Goal: Task Accomplishment & Management: Use online tool/utility

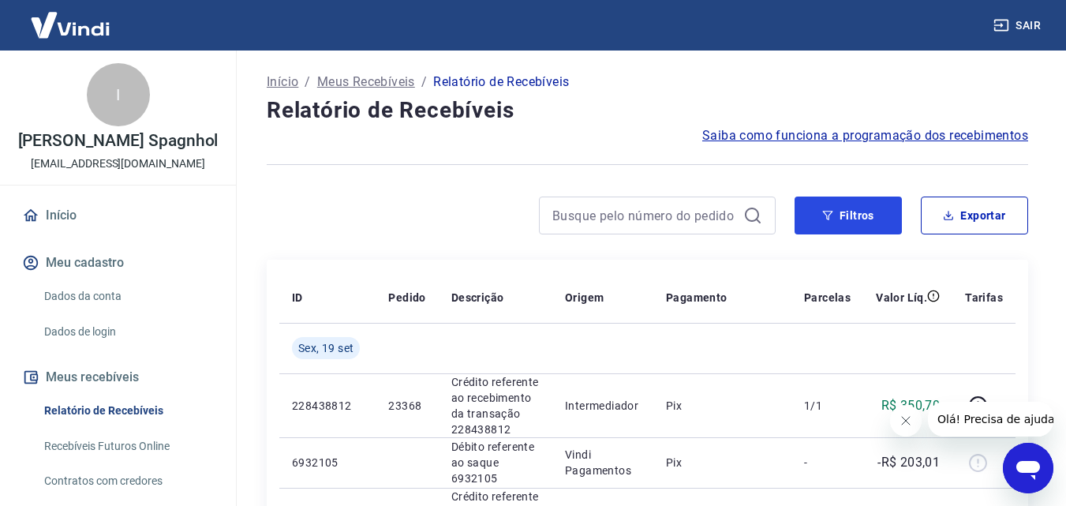
click at [856, 225] on button "Filtros" at bounding box center [848, 216] width 107 height 38
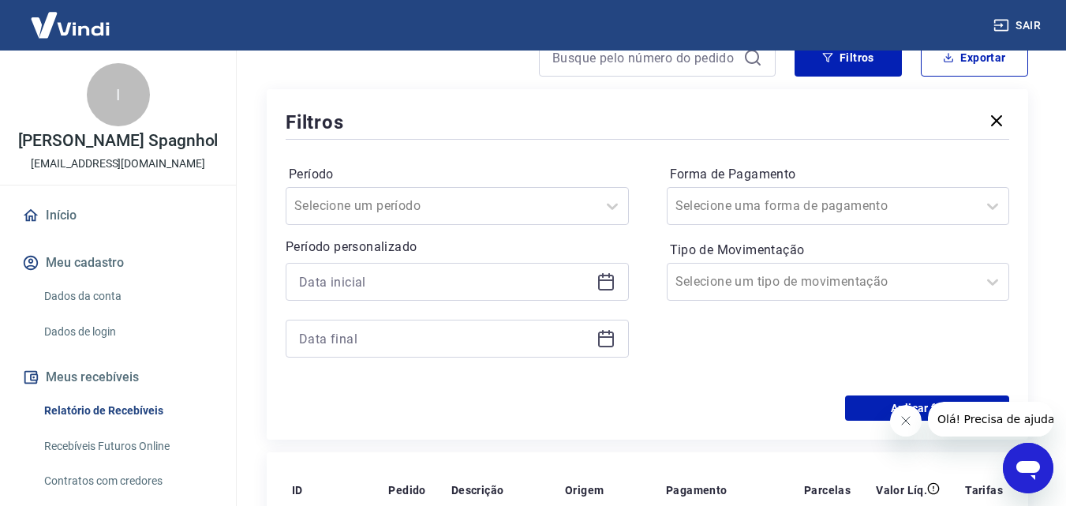
click at [607, 273] on icon at bounding box center [606, 281] width 19 height 19
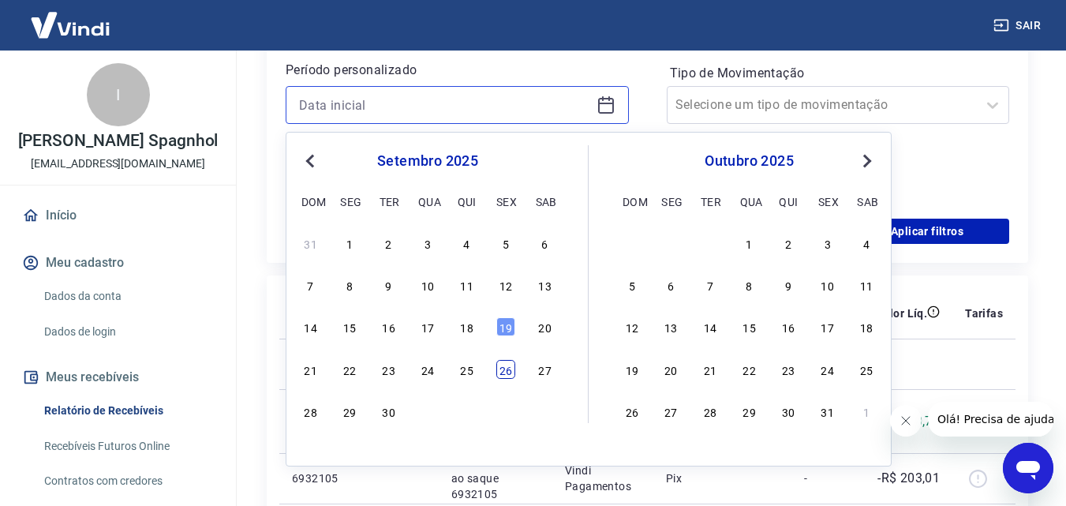
scroll to position [395, 0]
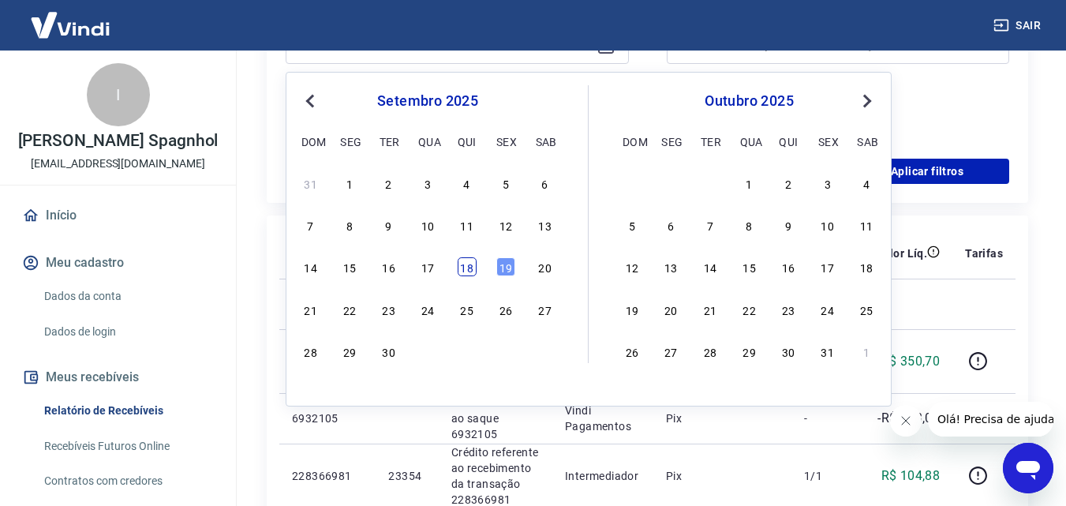
click at [468, 264] on div "18" at bounding box center [467, 266] width 19 height 19
type input "[DATE]"
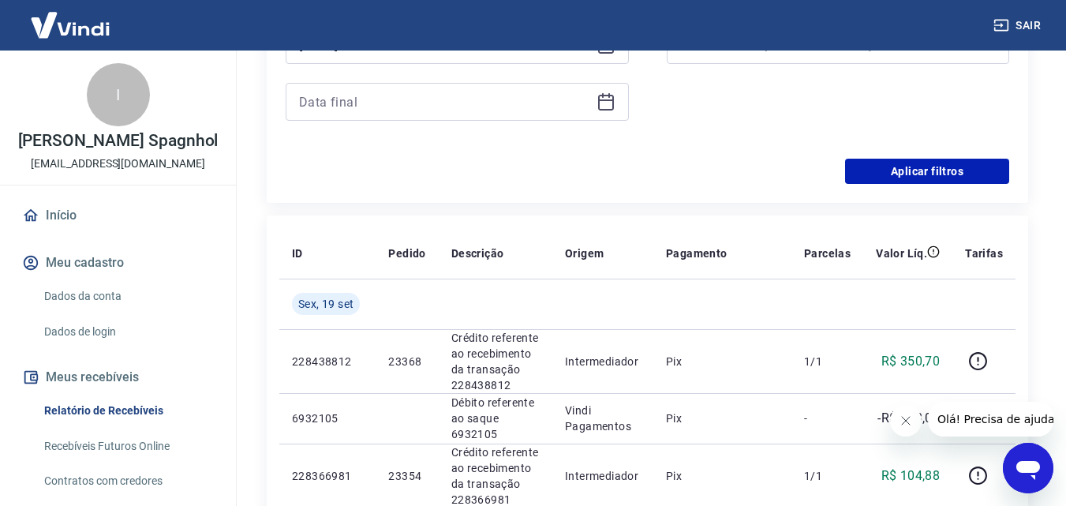
click at [602, 106] on icon at bounding box center [606, 101] width 19 height 19
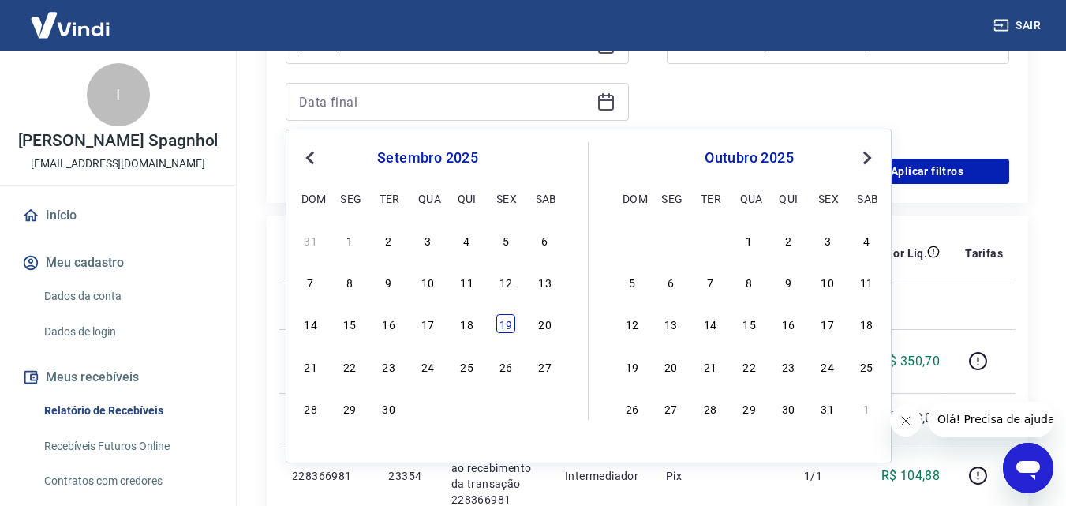
click at [505, 326] on div "19" at bounding box center [506, 323] width 19 height 19
type input "[DATE]"
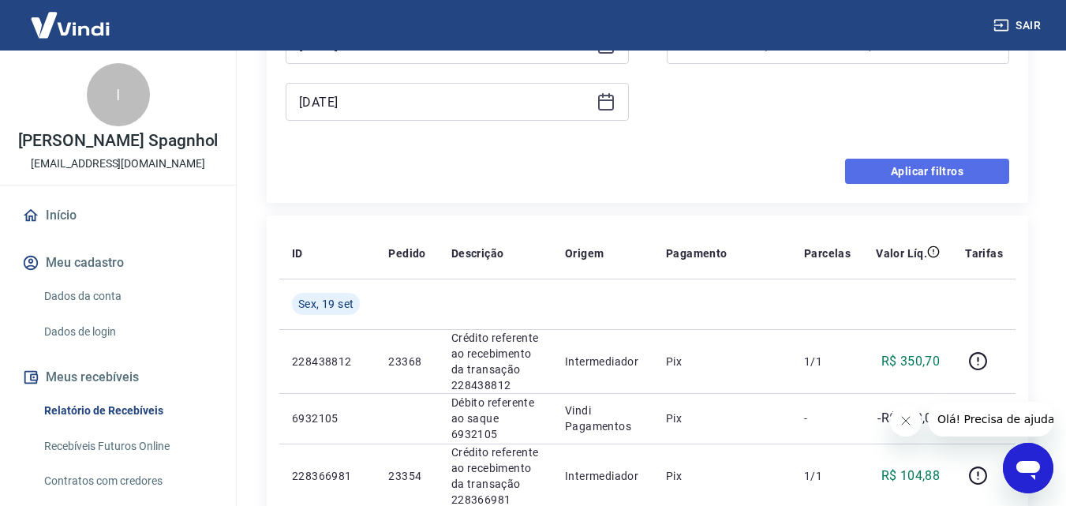
click at [963, 171] on button "Aplicar filtros" at bounding box center [927, 171] width 164 height 25
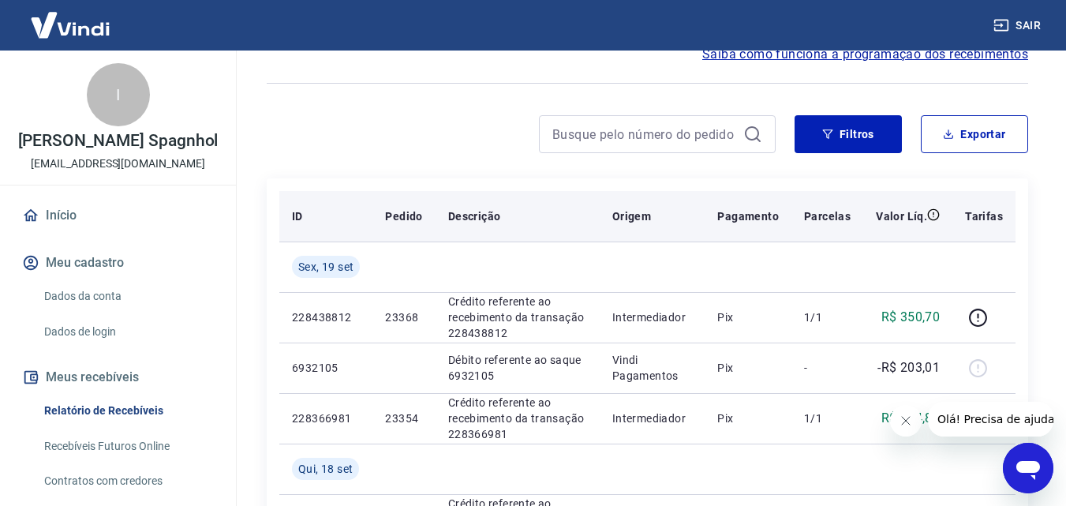
scroll to position [158, 0]
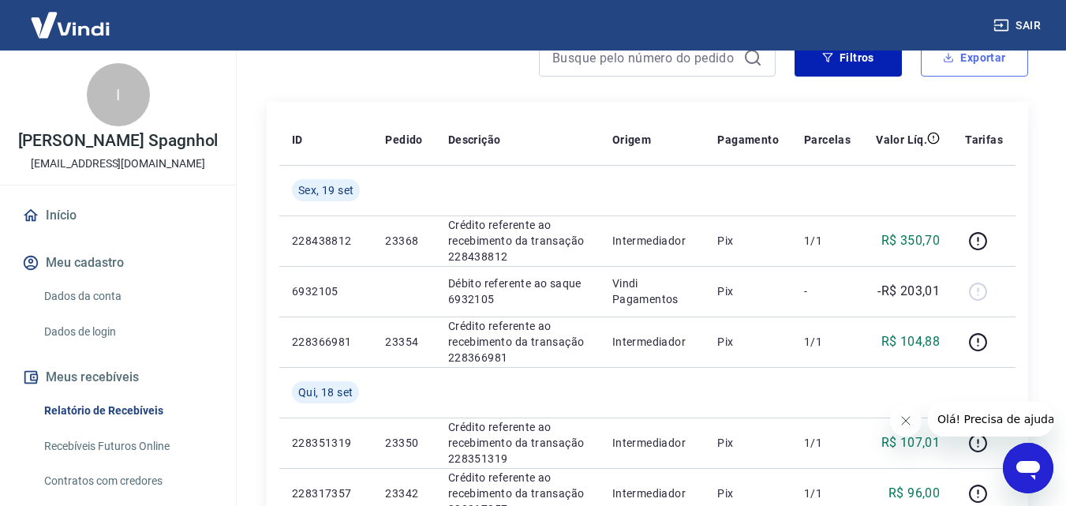
click at [969, 63] on button "Exportar" at bounding box center [974, 58] width 107 height 38
type input "[DATE]"
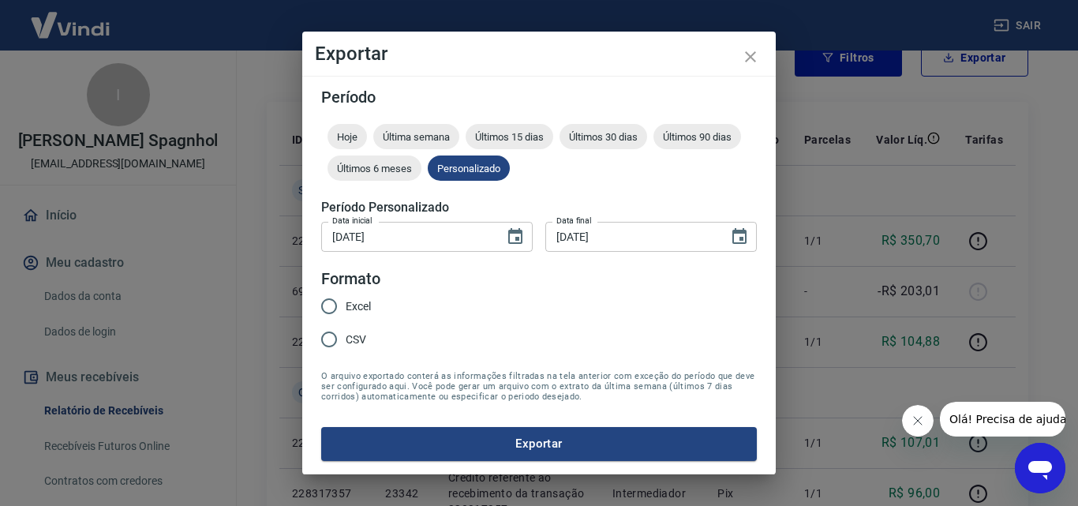
click at [358, 314] on span "Excel" at bounding box center [358, 306] width 25 height 17
click at [346, 314] on input "Excel" at bounding box center [329, 306] width 33 height 33
radio input "true"
click at [440, 440] on button "Exportar" at bounding box center [539, 443] width 436 height 33
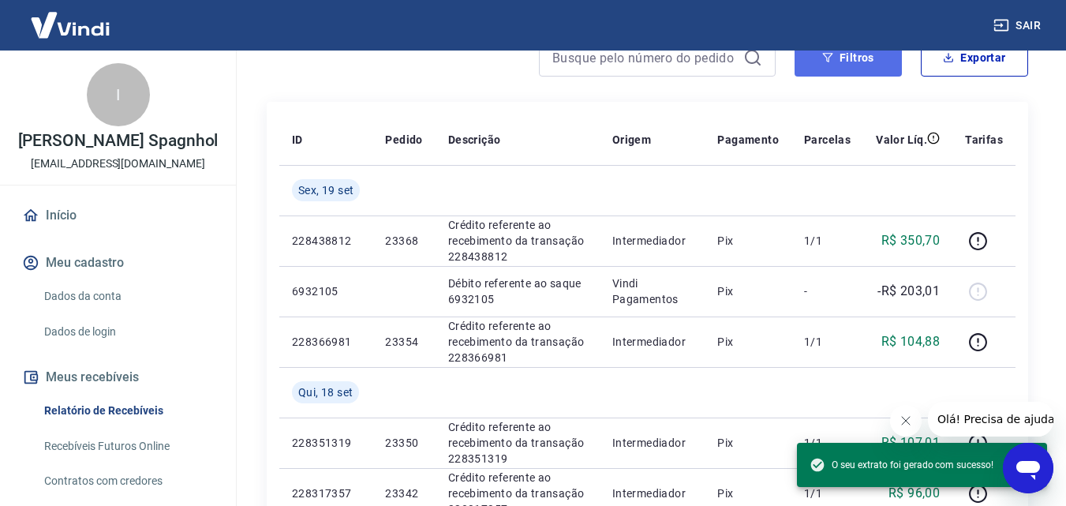
click at [864, 70] on button "Filtros" at bounding box center [848, 58] width 107 height 38
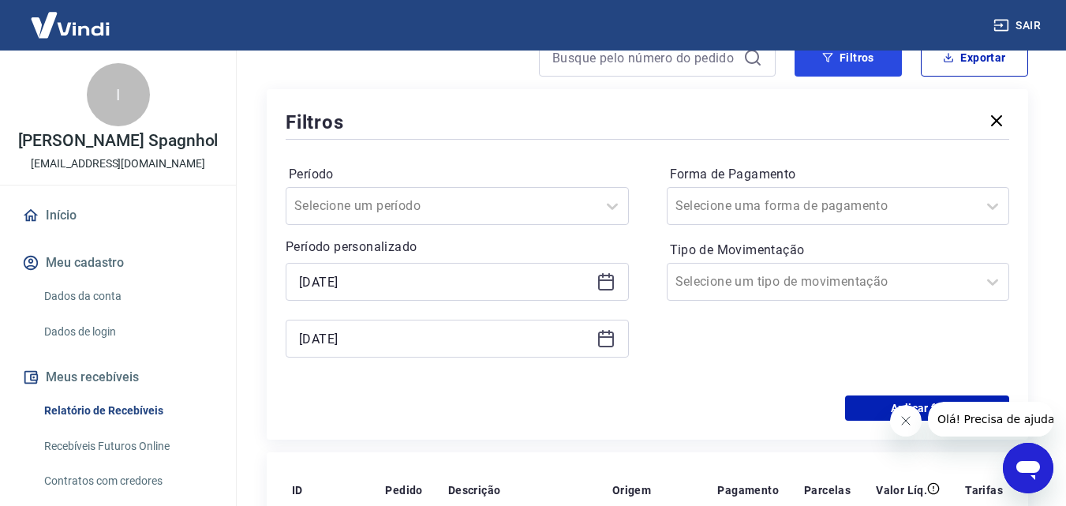
scroll to position [316, 0]
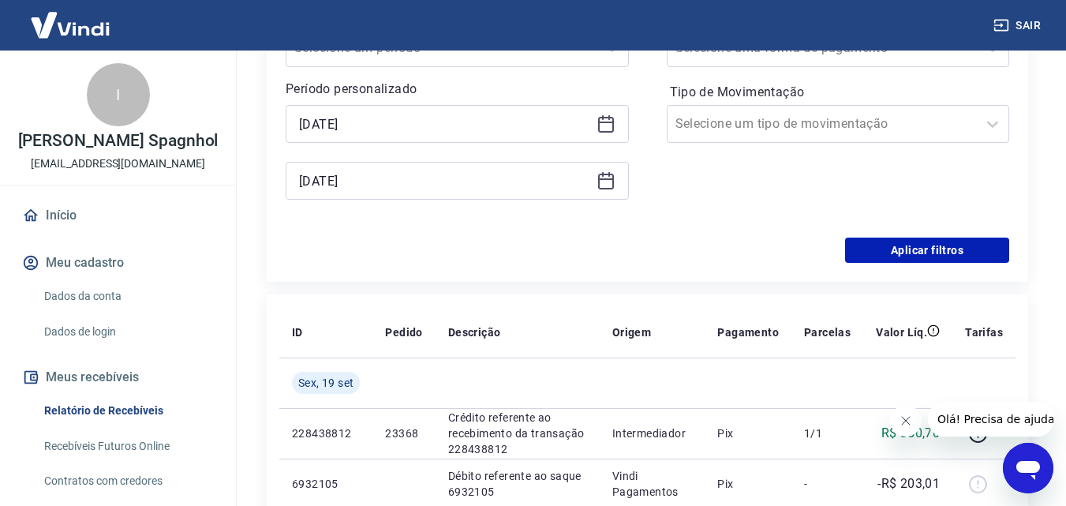
click at [597, 120] on icon at bounding box center [606, 123] width 19 height 19
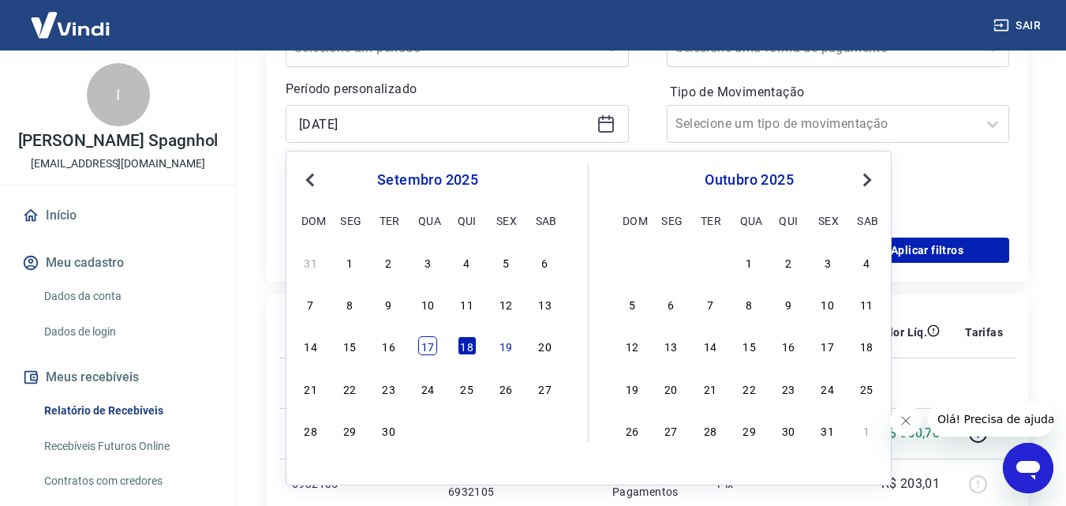
click at [429, 343] on div "17" at bounding box center [427, 345] width 19 height 19
type input "[DATE]"
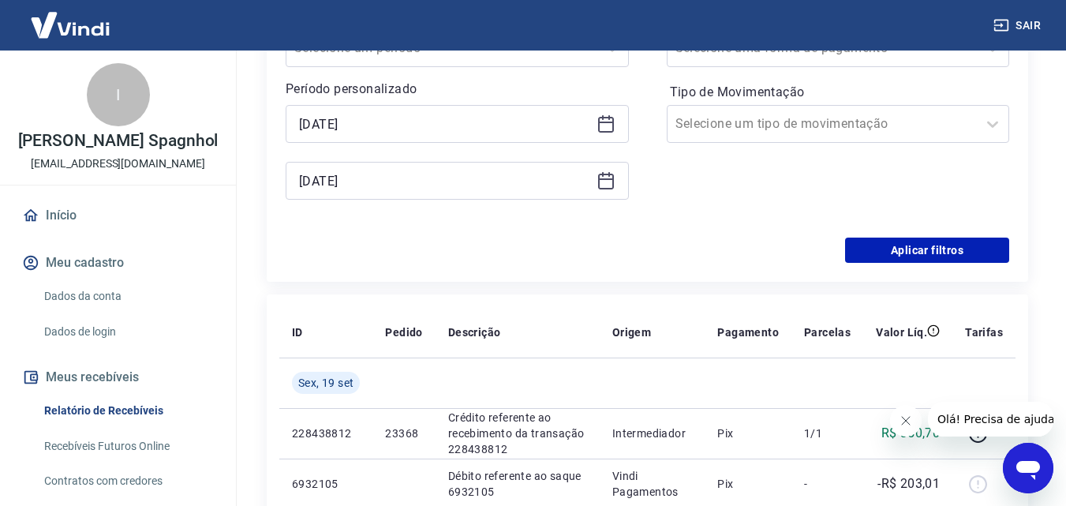
click at [607, 178] on icon at bounding box center [606, 179] width 16 height 2
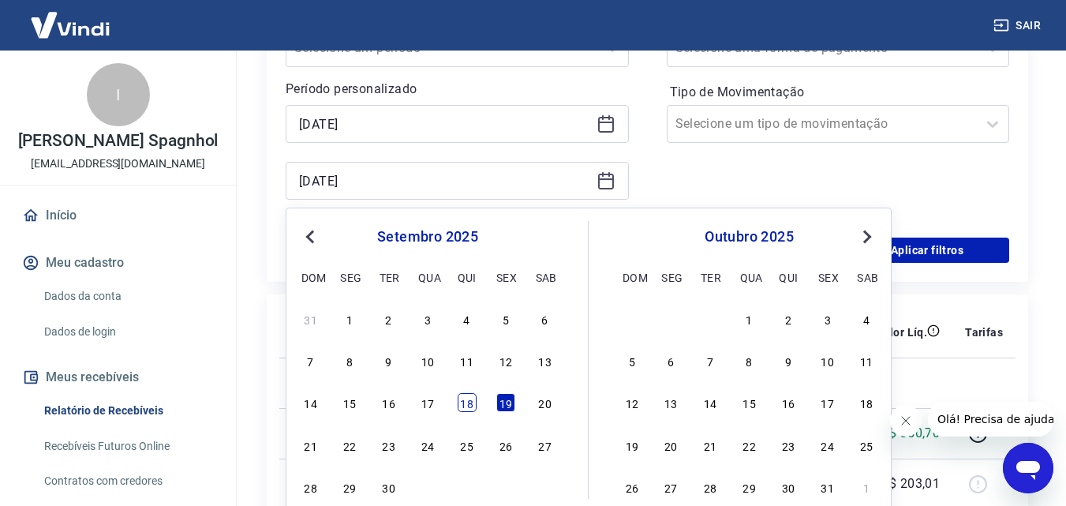
click at [467, 400] on div "18" at bounding box center [467, 402] width 19 height 19
type input "[DATE]"
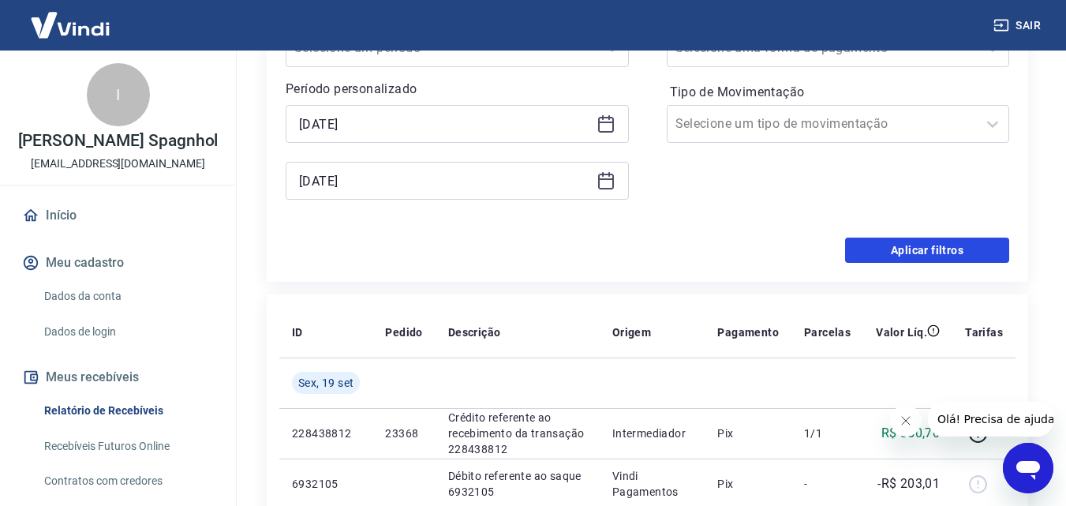
click at [913, 242] on button "Aplicar filtros" at bounding box center [927, 250] width 164 height 25
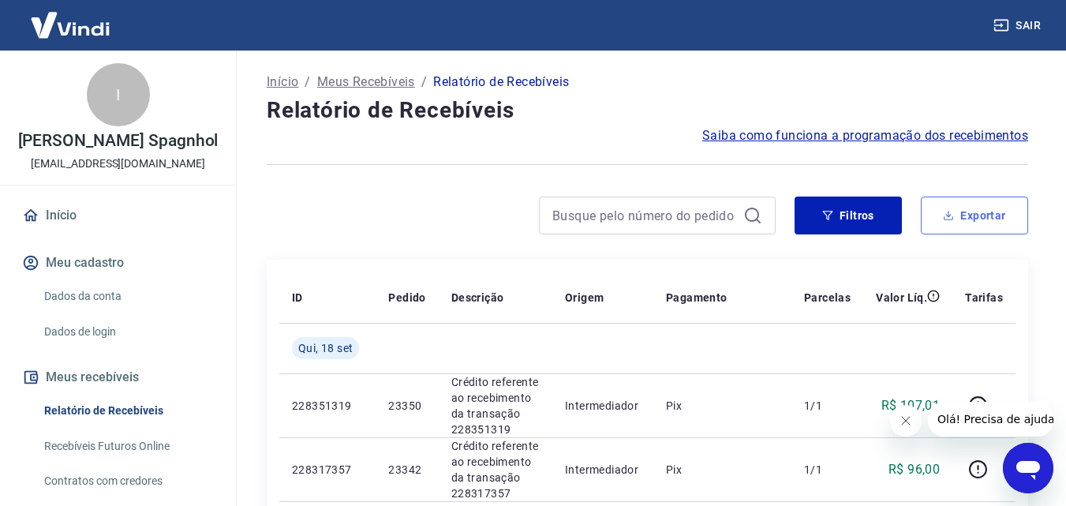
click at [965, 206] on button "Exportar" at bounding box center [974, 216] width 107 height 38
type input "[DATE]"
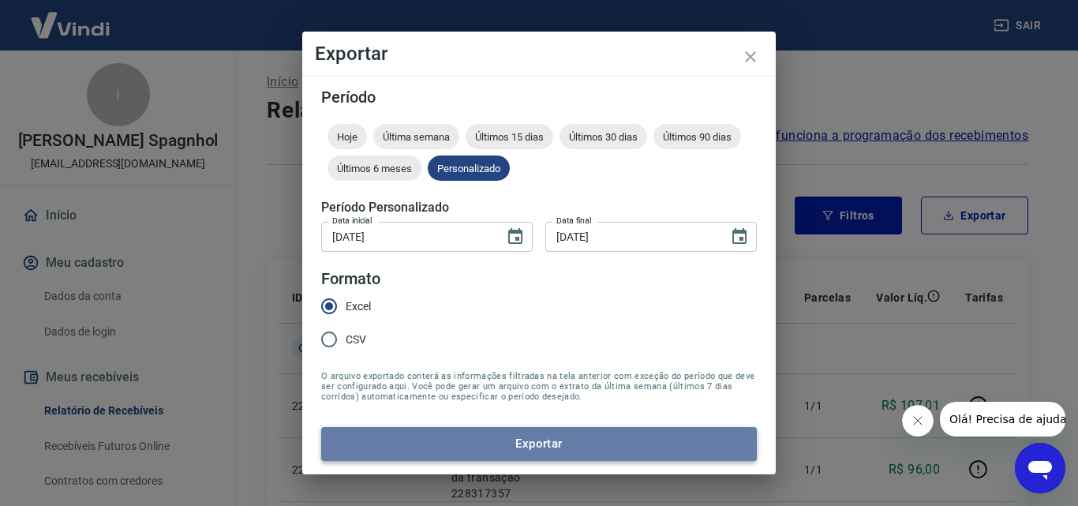
click at [473, 442] on button "Exportar" at bounding box center [539, 443] width 436 height 33
